Goal: Information Seeking & Learning: Learn about a topic

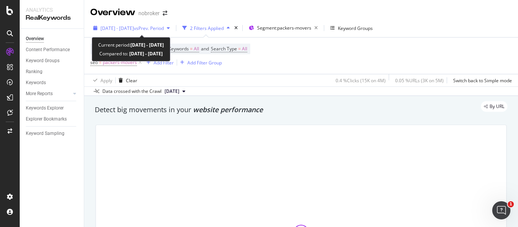
click at [155, 28] on span "vs Prev. Period" at bounding box center [149, 28] width 30 height 6
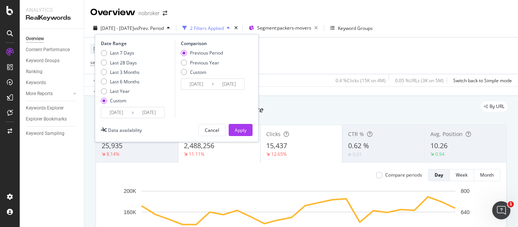
click at [166, 111] on div "Date Range Last 7 Days Last 28 Days Last 3 Months Last 6 Months Last Year Custo…" at bounding box center [137, 79] width 72 height 78
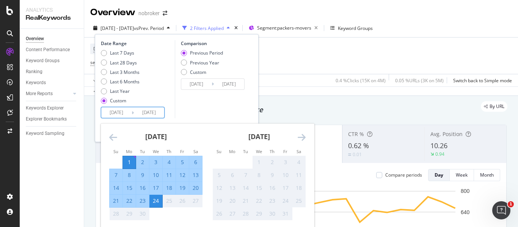
click at [163, 112] on input "[DATE]" at bounding box center [149, 112] width 30 height 11
click at [204, 111] on div "Comparison Previous Period Previous Year Custom [DATE] Navigate forward to inte…" at bounding box center [211, 79] width 72 height 78
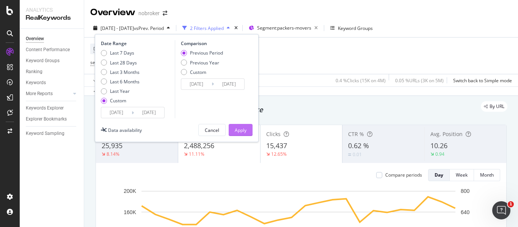
click at [229, 128] on button "Apply" at bounding box center [241, 130] width 24 height 12
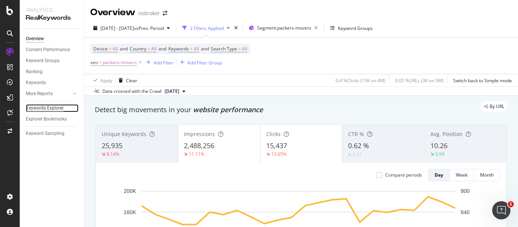
click at [49, 110] on div "Keywords Explorer" at bounding box center [45, 108] width 38 height 8
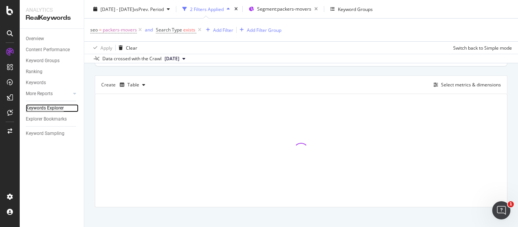
scroll to position [203, 0]
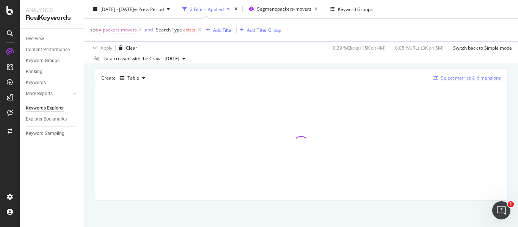
click at [441, 79] on div "Select metrics & dimensions" at bounding box center [471, 78] width 60 height 6
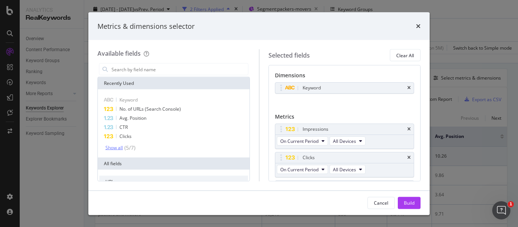
click at [118, 146] on div "Show all" at bounding box center [113, 147] width 17 height 5
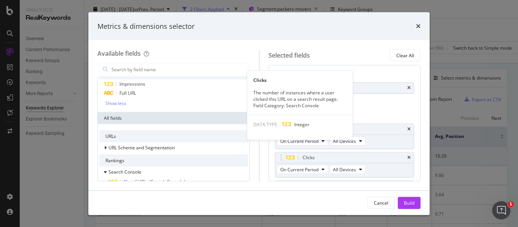
scroll to position [62, 0]
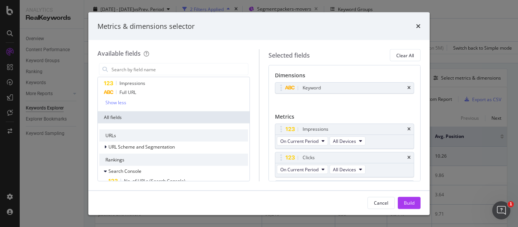
click at [148, 61] on div "Available fields Recently Used Keyword No. of URLs (Search Console) Avg. Positi…" at bounding box center [178, 115] width 162 height 132
click at [151, 70] on input "modal" at bounding box center [179, 69] width 137 height 11
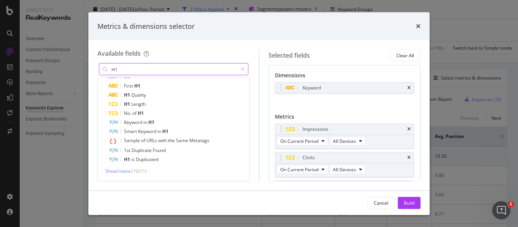
scroll to position [0, 0]
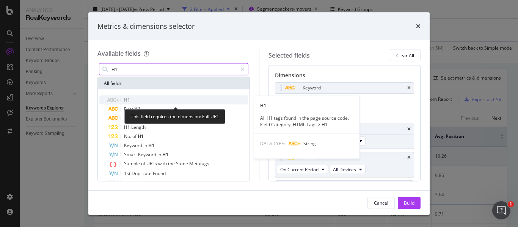
type input "H1"
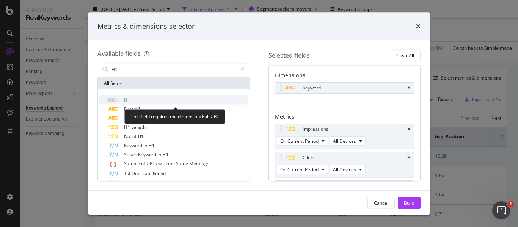
click at [142, 101] on div "H1" at bounding box center [178, 100] width 140 height 9
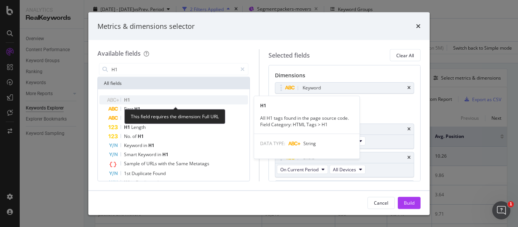
click at [146, 100] on div "H1" at bounding box center [178, 100] width 140 height 9
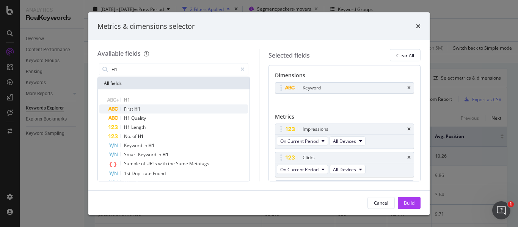
click at [131, 109] on span "First" at bounding box center [129, 109] width 10 height 6
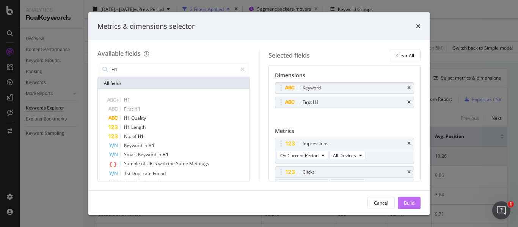
click at [406, 208] on div "Build" at bounding box center [409, 202] width 11 height 11
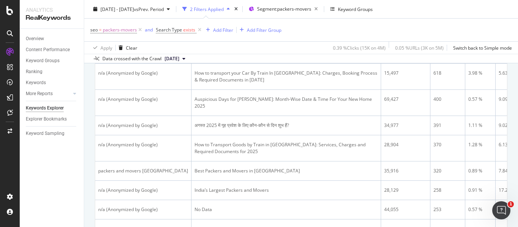
scroll to position [327, 0]
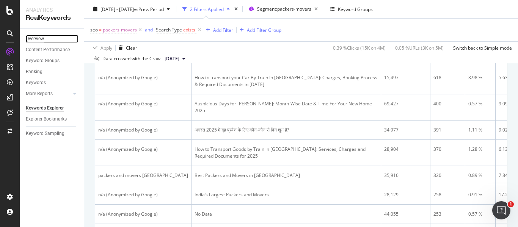
click at [43, 35] on div "Overview" at bounding box center [35, 39] width 18 height 8
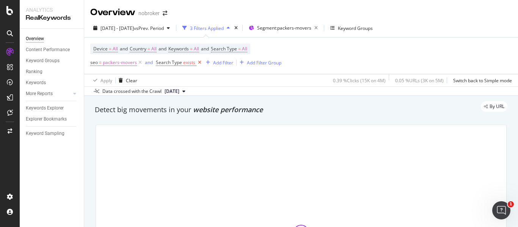
click at [198, 64] on icon at bounding box center [199, 63] width 6 height 8
